Goal: Information Seeking & Learning: Learn about a topic

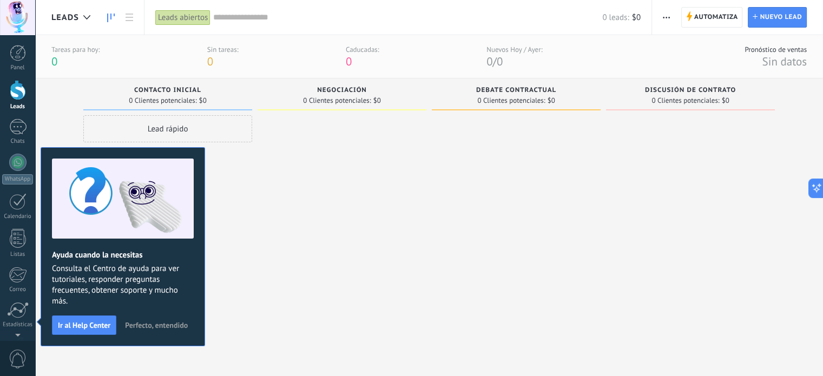
drag, startPoint x: 348, startPoint y: 223, endPoint x: 343, endPoint y: 232, distance: 9.9
click at [348, 223] on div at bounding box center [342, 232] width 169 height 235
click at [81, 330] on button "Ir al Help Center" at bounding box center [84, 324] width 64 height 19
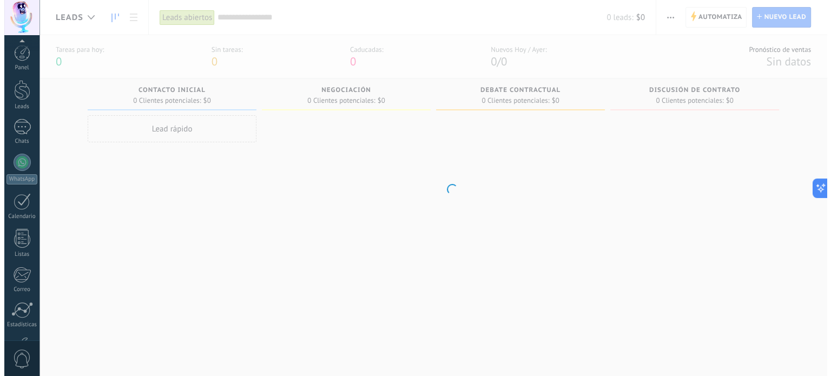
scroll to position [74, 0]
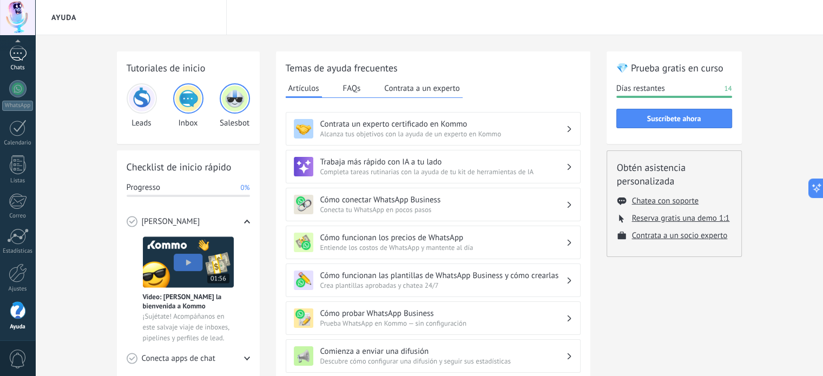
click at [23, 54] on div at bounding box center [17, 53] width 17 height 16
